Goal: Task Accomplishment & Management: Use online tool/utility

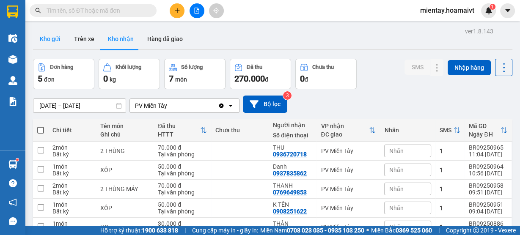
click at [56, 38] on button "Kho gửi" at bounding box center [50, 39] width 34 height 20
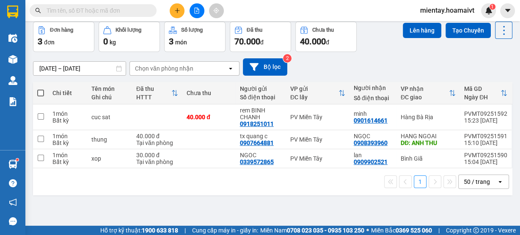
scroll to position [39, 0]
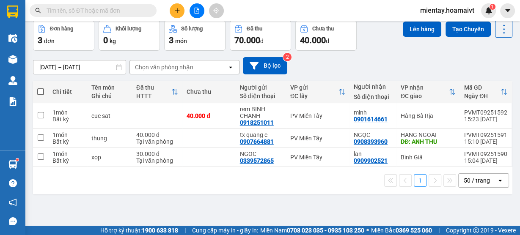
click at [209, 69] on div "Chọn văn phòng nhận" at bounding box center [178, 68] width 97 height 14
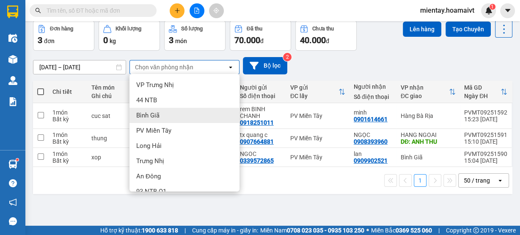
click at [166, 113] on div "Bình Giã" at bounding box center [185, 115] width 110 height 15
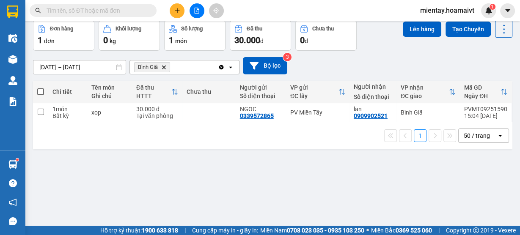
click at [41, 92] on span at bounding box center [40, 91] width 7 height 7
click at [41, 88] on input "checkbox" at bounding box center [41, 88] width 0 height 0
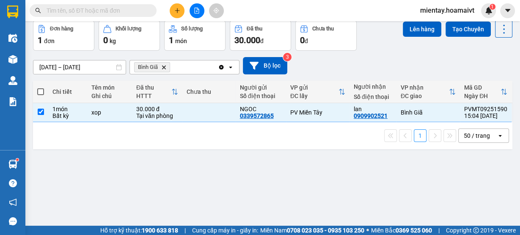
checkbox input "true"
click at [413, 26] on button "Lên hàng" at bounding box center [422, 29] width 39 height 15
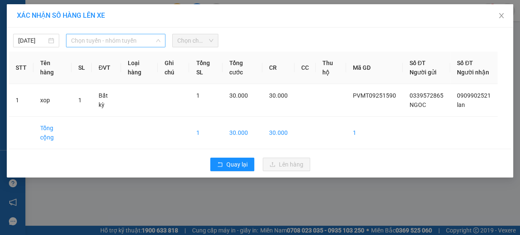
click at [152, 42] on span "Chọn tuyến - nhóm tuyến" at bounding box center [115, 40] width 89 height 13
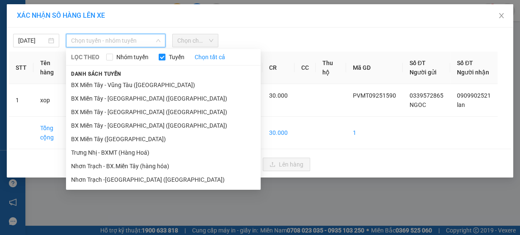
drag, startPoint x: 139, startPoint y: 82, endPoint x: 148, endPoint y: 74, distance: 12.0
click at [139, 82] on li "BX Miền Tây - Vũng Tàu ([GEOGRAPHIC_DATA])" at bounding box center [163, 85] width 195 height 14
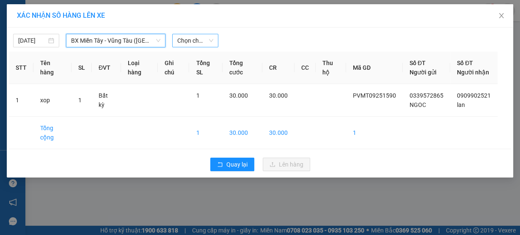
click at [196, 40] on span "Chọn chuyến" at bounding box center [195, 40] width 36 height 13
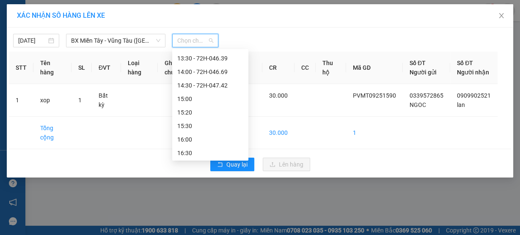
scroll to position [454, 0]
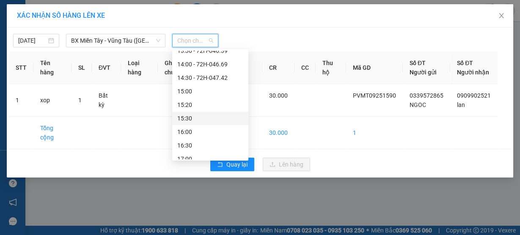
click at [194, 116] on div "15:30" at bounding box center [210, 118] width 66 height 9
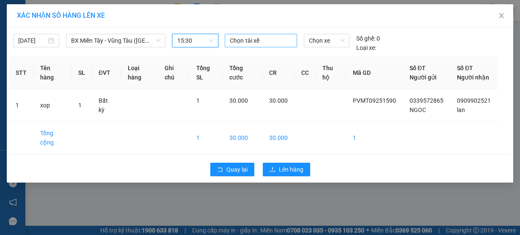
click at [251, 38] on div at bounding box center [261, 41] width 68 height 10
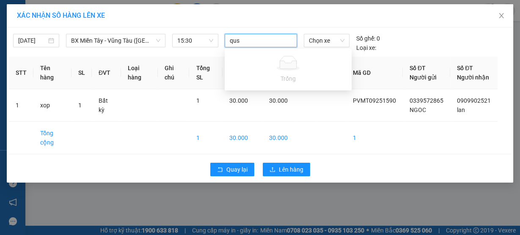
type input "qu"
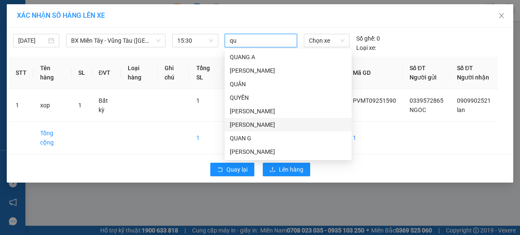
drag, startPoint x: 250, startPoint y: 121, endPoint x: 286, endPoint y: 72, distance: 60.5
click at [254, 116] on div "QUANG A QUANG E QUÂN QUYỀN QUANG K QUANG C QUAN [PERSON_NAME]" at bounding box center [288, 117] width 127 height 135
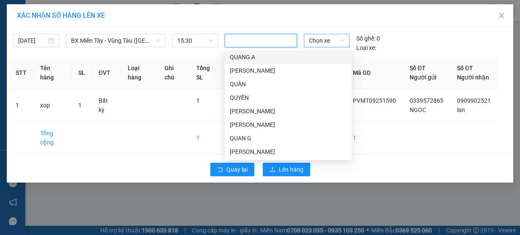
click at [316, 42] on span "Chọn xe" at bounding box center [327, 40] width 36 height 13
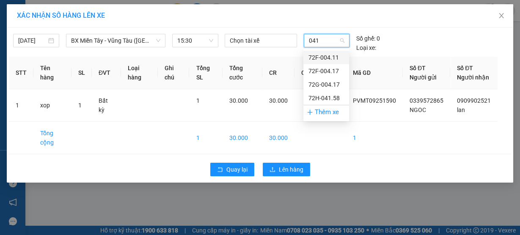
type input "0417"
click at [325, 69] on div "72G-004.17" at bounding box center [327, 70] width 36 height 9
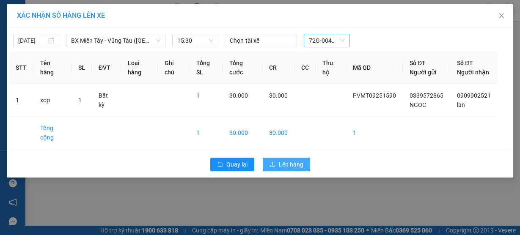
click at [292, 169] on span "Lên hàng" at bounding box center [291, 164] width 25 height 9
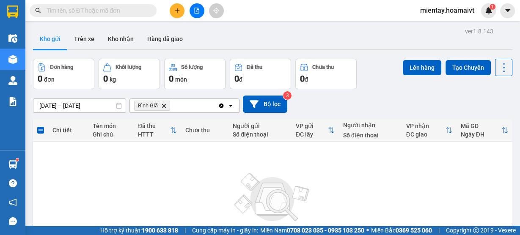
click at [164, 102] on span "Bình Giã Delete" at bounding box center [152, 106] width 36 height 10
click at [165, 105] on icon "Bình Giã, close by backspace" at bounding box center [164, 106] width 4 height 4
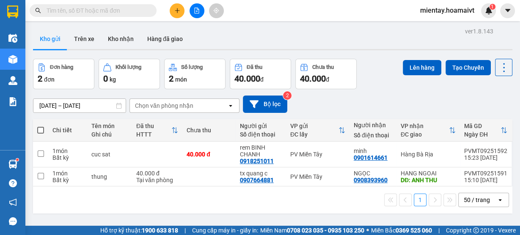
click at [153, 110] on div "Chọn văn phòng nhận" at bounding box center [164, 106] width 58 height 8
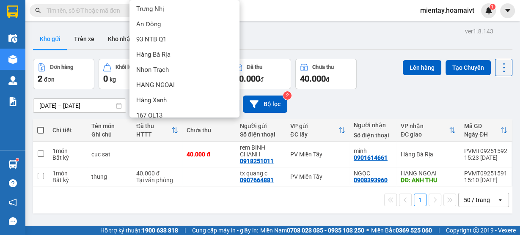
scroll to position [87, 0]
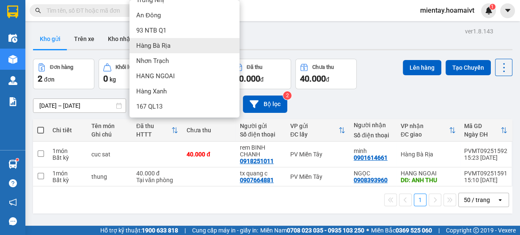
click at [170, 42] on span "Hàng Bà Rịa" at bounding box center [153, 45] width 34 height 8
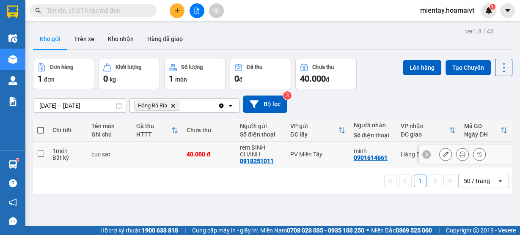
drag, startPoint x: 40, startPoint y: 152, endPoint x: 96, endPoint y: 120, distance: 64.7
click at [42, 151] on input "checkbox" at bounding box center [41, 154] width 6 height 6
checkbox input "true"
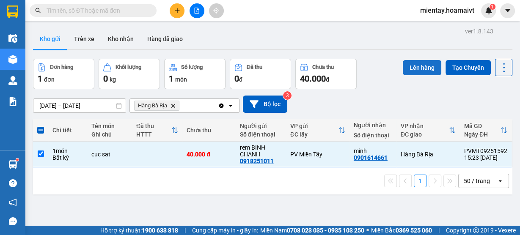
click at [409, 66] on button "Lên hàng" at bounding box center [422, 67] width 39 height 15
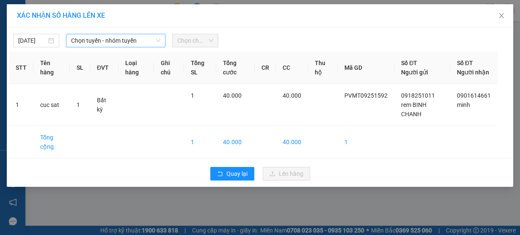
click at [137, 44] on span "Chọn tuyến - nhóm tuyến" at bounding box center [115, 40] width 89 height 13
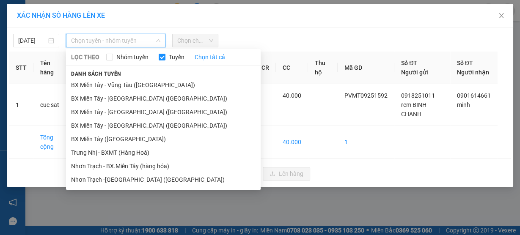
drag, startPoint x: 127, startPoint y: 99, endPoint x: 153, endPoint y: 72, distance: 37.7
click at [128, 97] on li "BX Miền Tây - [GEOGRAPHIC_DATA] ([GEOGRAPHIC_DATA])" at bounding box center [163, 99] width 195 height 14
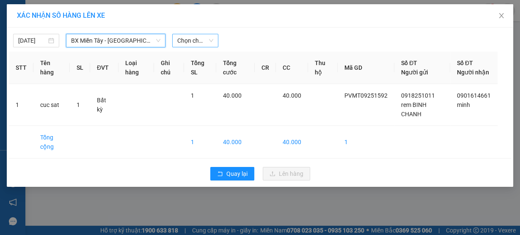
click at [192, 43] on span "Chọn chuyến" at bounding box center [195, 40] width 36 height 13
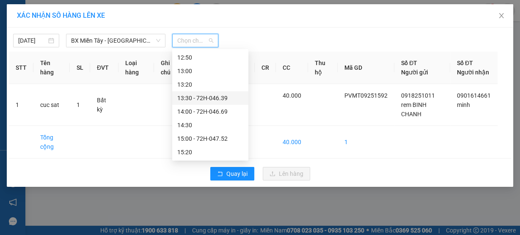
scroll to position [474, 0]
drag, startPoint x: 199, startPoint y: 98, endPoint x: 217, endPoint y: 78, distance: 26.7
click at [201, 94] on div "15:30" at bounding box center [210, 98] width 66 height 9
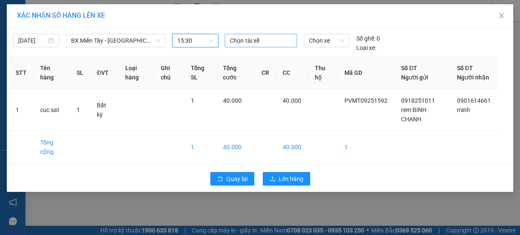
click at [247, 42] on div at bounding box center [261, 41] width 68 height 10
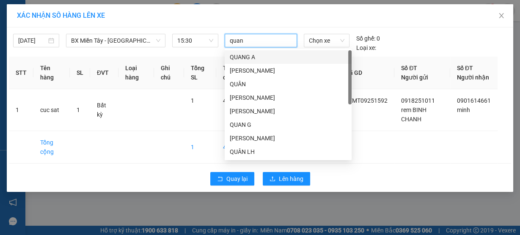
type input "quang"
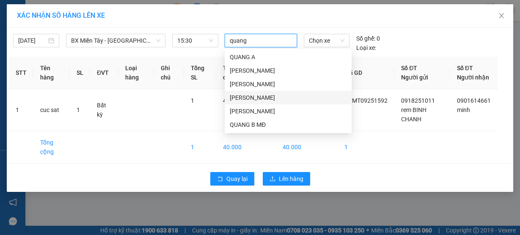
click at [252, 95] on div "[PERSON_NAME]" at bounding box center [288, 97] width 117 height 9
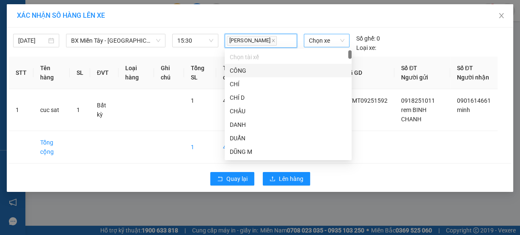
click at [316, 41] on span "Chọn xe" at bounding box center [327, 40] width 36 height 13
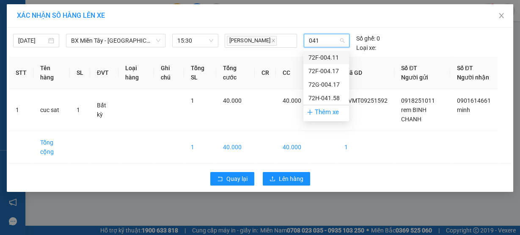
type input "0417"
click at [326, 67] on div "72G-004.17" at bounding box center [327, 70] width 36 height 9
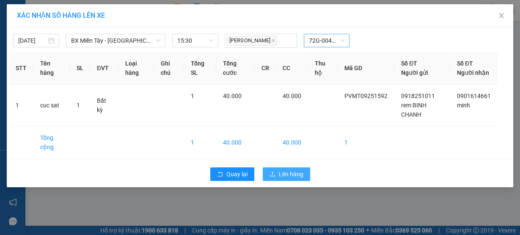
drag, startPoint x: 288, startPoint y: 181, endPoint x: 282, endPoint y: 169, distance: 13.1
click at [289, 179] on span "Lên hàng" at bounding box center [291, 174] width 25 height 9
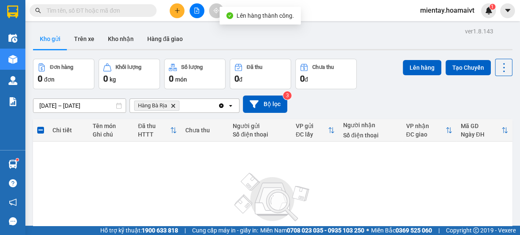
click at [176, 107] on span "Hàng Bà Rịa Delete" at bounding box center [156, 106] width 45 height 10
click at [175, 107] on icon "Delete" at bounding box center [173, 105] width 5 height 5
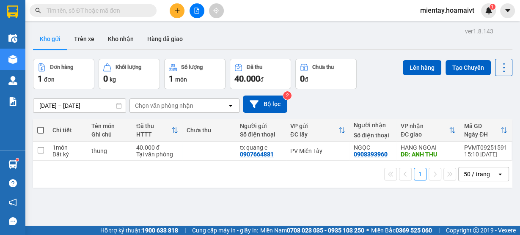
click at [175, 105] on div "Chọn văn phòng nhận" at bounding box center [164, 106] width 58 height 8
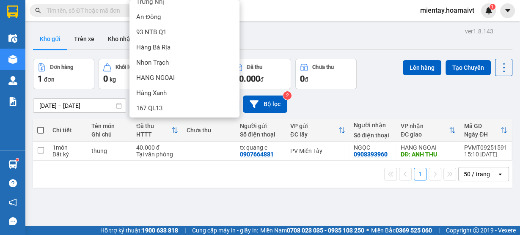
scroll to position [87, 0]
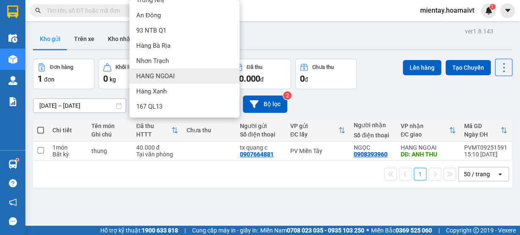
click at [185, 78] on div "HANG NGOAI" at bounding box center [185, 76] width 110 height 15
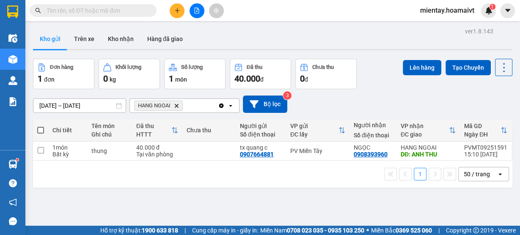
click at [39, 128] on span at bounding box center [40, 130] width 7 height 7
click at [41, 126] on input "checkbox" at bounding box center [41, 126] width 0 height 0
checkbox input "true"
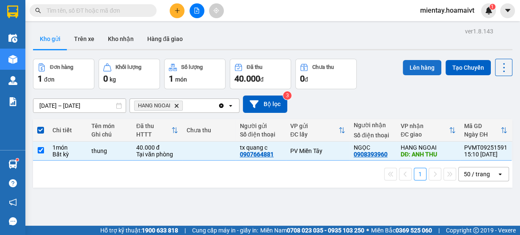
click at [412, 65] on button "Lên hàng" at bounding box center [422, 67] width 39 height 15
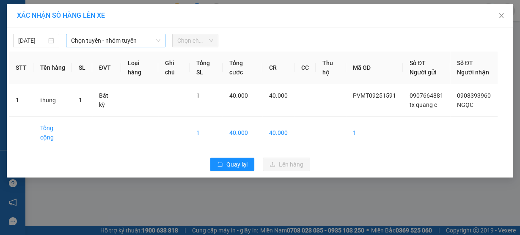
click at [118, 41] on span "Chọn tuyến - nhóm tuyến" at bounding box center [115, 40] width 89 height 13
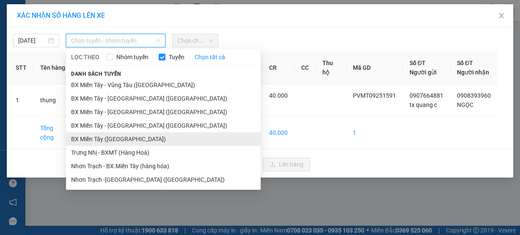
click at [130, 143] on li "BX Miền Tây ([GEOGRAPHIC_DATA])" at bounding box center [163, 139] width 195 height 14
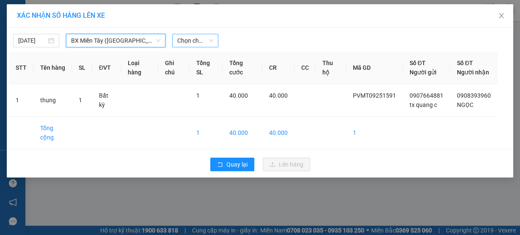
click at [193, 41] on span "Chọn chuyến" at bounding box center [195, 40] width 36 height 13
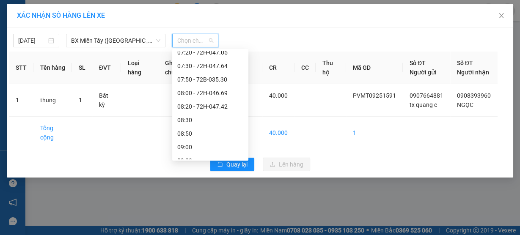
scroll to position [135, 0]
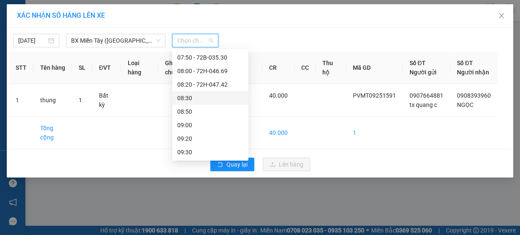
click at [210, 99] on div "08:30" at bounding box center [210, 98] width 66 height 9
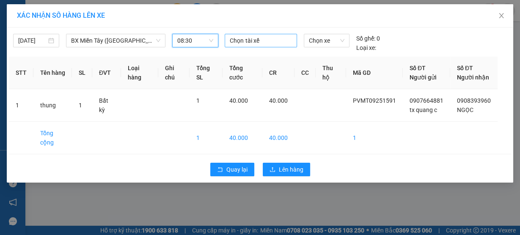
click at [256, 42] on div at bounding box center [261, 41] width 68 height 10
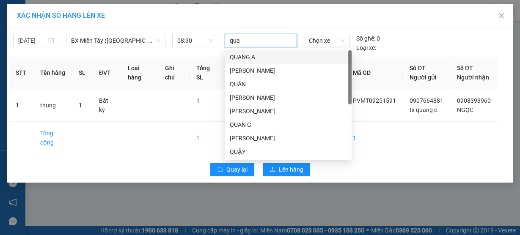
type input "quan"
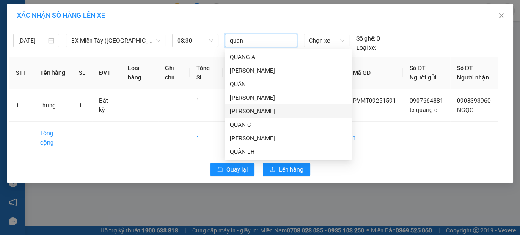
click at [253, 112] on div "[PERSON_NAME]" at bounding box center [288, 111] width 117 height 9
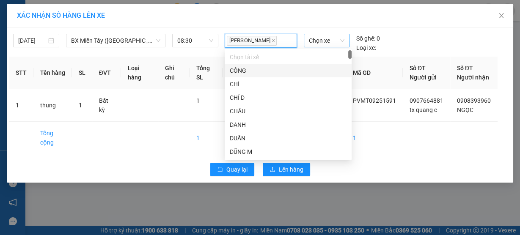
click at [322, 43] on span "Chọn xe" at bounding box center [327, 40] width 36 height 13
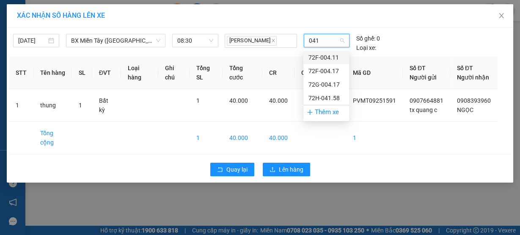
type input "0417"
click at [327, 70] on div "72G-004.17" at bounding box center [327, 70] width 36 height 9
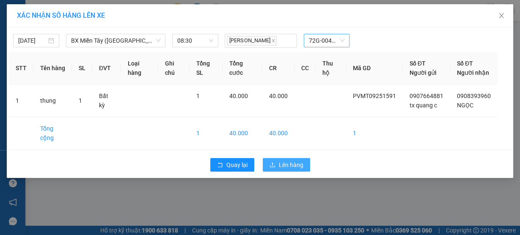
drag, startPoint x: 285, startPoint y: 173, endPoint x: 285, endPoint y: 163, distance: 9.7
click at [285, 170] on span "Lên hàng" at bounding box center [291, 164] width 25 height 9
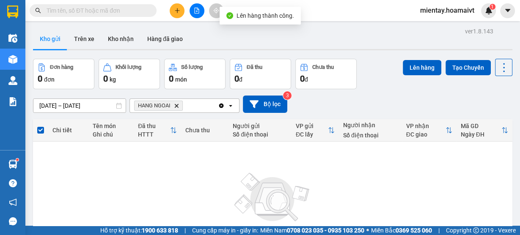
click at [176, 105] on icon "HANG NGOAI, close by backspace" at bounding box center [177, 106] width 4 height 4
click at [107, 8] on input "text" at bounding box center [97, 10] width 100 height 9
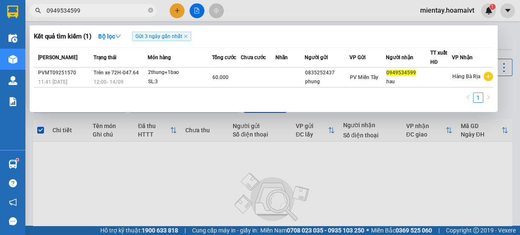
type input "0949534599"
